Goal: Information Seeking & Learning: Understand process/instructions

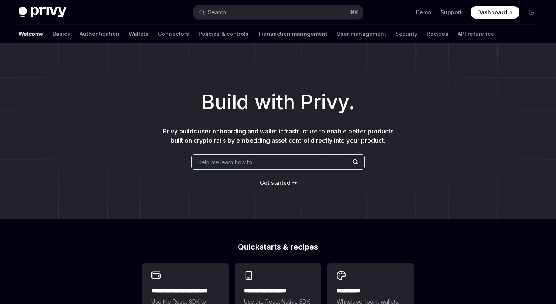
click at [288, 183] on span "Get started" at bounding box center [275, 182] width 30 height 7
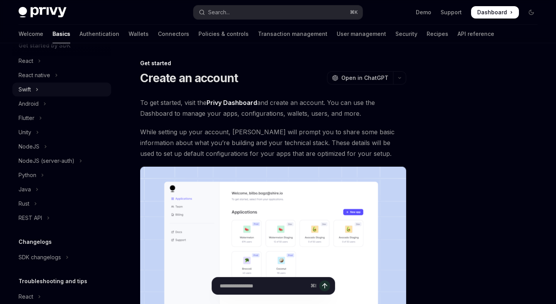
scroll to position [98, 0]
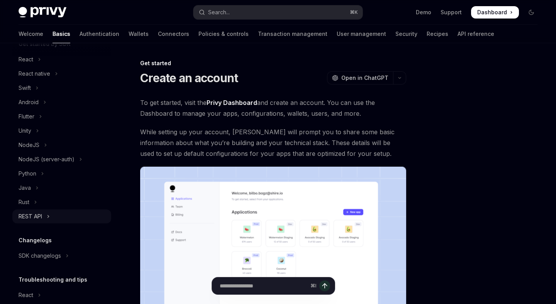
click at [42, 216] on button "REST API" at bounding box center [61, 217] width 99 height 14
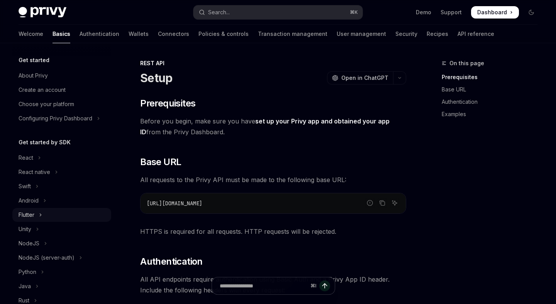
scroll to position [64, 0]
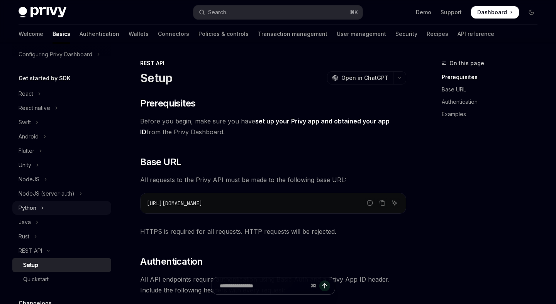
click at [30, 209] on div "Python" at bounding box center [28, 207] width 18 height 9
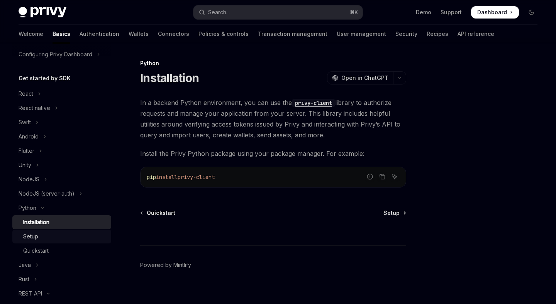
click at [48, 235] on div "Setup" at bounding box center [64, 236] width 83 height 9
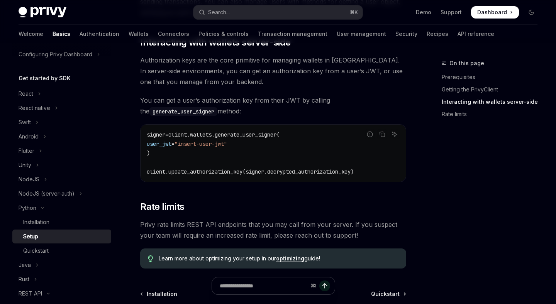
scroll to position [305, 0]
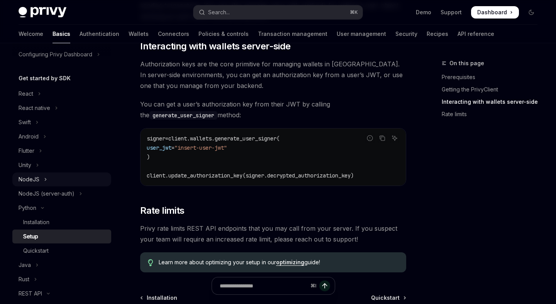
click at [38, 180] on div "NodeJS" at bounding box center [29, 179] width 21 height 9
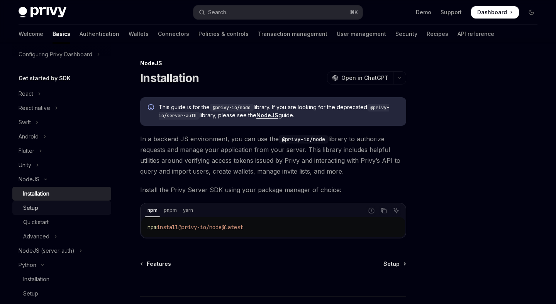
click at [36, 206] on div "Setup" at bounding box center [30, 207] width 15 height 9
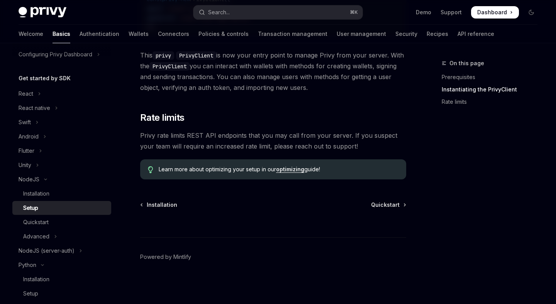
scroll to position [335, 0]
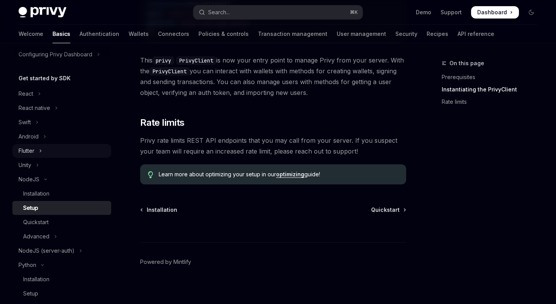
click at [33, 155] on div "Flutter" at bounding box center [27, 150] width 16 height 9
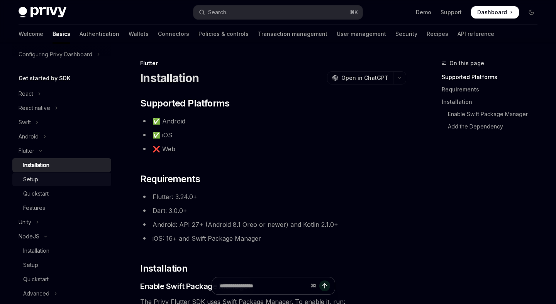
click at [41, 180] on div "Setup" at bounding box center [64, 179] width 83 height 9
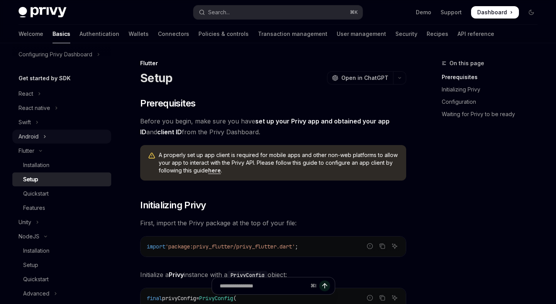
click at [34, 135] on div "Android" at bounding box center [29, 136] width 20 height 9
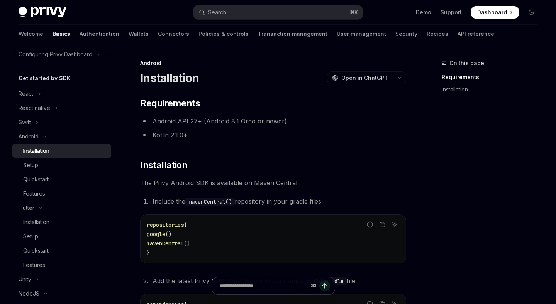
click at [36, 156] on link "Installation" at bounding box center [61, 151] width 99 height 14
click at [36, 165] on div "Setup" at bounding box center [30, 165] width 15 height 9
type textarea "*"
